Goal: Transaction & Acquisition: Book appointment/travel/reservation

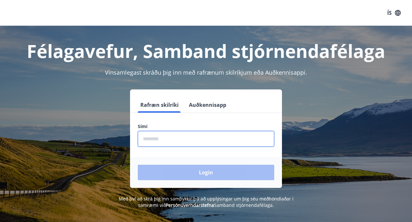
click at [239, 136] on input "phone" at bounding box center [206, 139] width 137 height 16
type input "********"
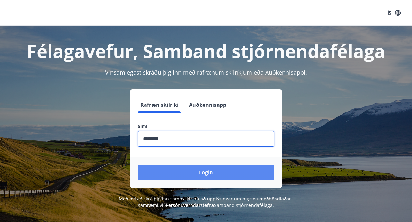
click at [200, 172] on button "Login" at bounding box center [206, 172] width 137 height 15
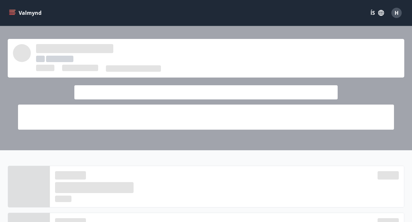
click at [17, 13] on button "Valmynd" at bounding box center [26, 13] width 36 height 12
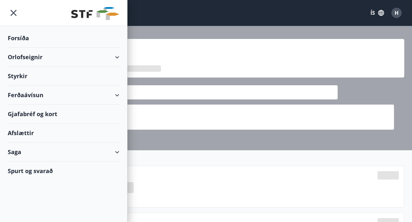
click at [41, 54] on div "Orlofseignir" at bounding box center [64, 57] width 112 height 19
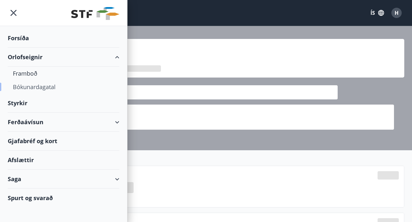
click at [47, 87] on div "Bókunardagatal" at bounding box center [63, 87] width 101 height 14
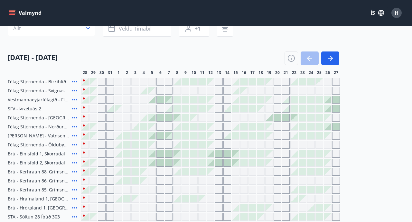
scroll to position [56, 0]
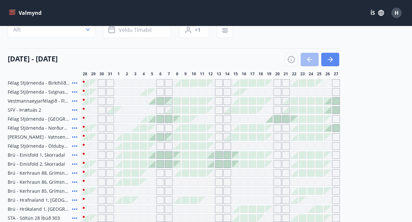
click at [329, 58] on icon "button" at bounding box center [330, 60] width 8 height 8
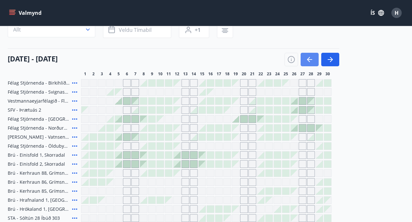
click at [310, 57] on icon "button" at bounding box center [308, 59] width 3 height 5
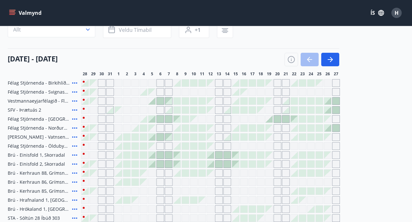
click at [213, 165] on div at bounding box center [210, 164] width 7 height 7
click at [209, 161] on div at bounding box center [210, 164] width 7 height 7
click at [211, 165] on div at bounding box center [210, 164] width 7 height 7
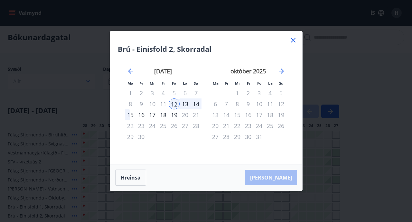
click at [211, 164] on div "Brú - Einisfold 2, Skorradal Má Þr Mi Fi Fö La Su Má Þr Mi Fi Fö La Su [DATE] 1…" at bounding box center [206, 97] width 192 height 133
click at [132, 115] on div "15" at bounding box center [130, 114] width 11 height 11
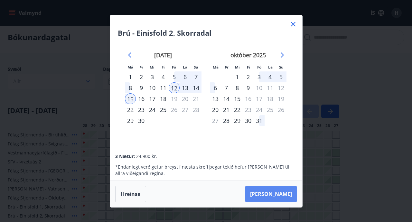
click at [273, 194] on button "[PERSON_NAME]" at bounding box center [271, 193] width 52 height 15
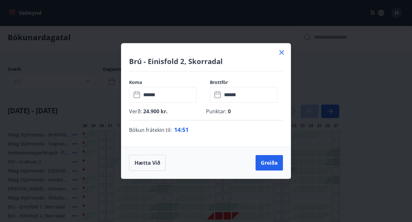
click at [281, 55] on icon at bounding box center [282, 53] width 8 height 8
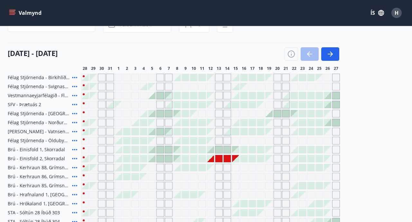
scroll to position [63, 0]
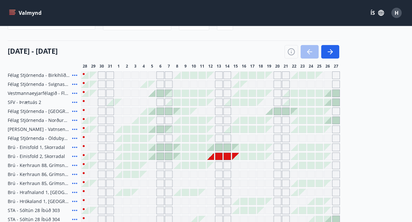
click at [12, 10] on icon "menu" at bounding box center [12, 13] width 6 height 6
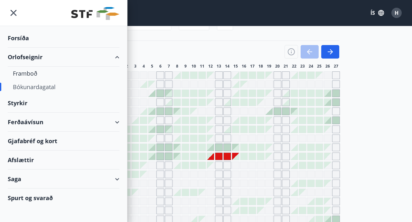
click at [24, 156] on div "Afslættir" at bounding box center [64, 160] width 112 height 19
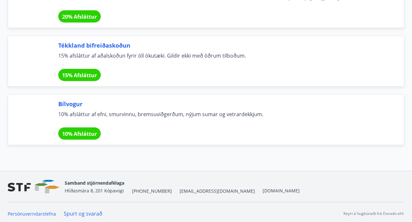
scroll to position [4330, 0]
